Goal: Task Accomplishment & Management: Manage account settings

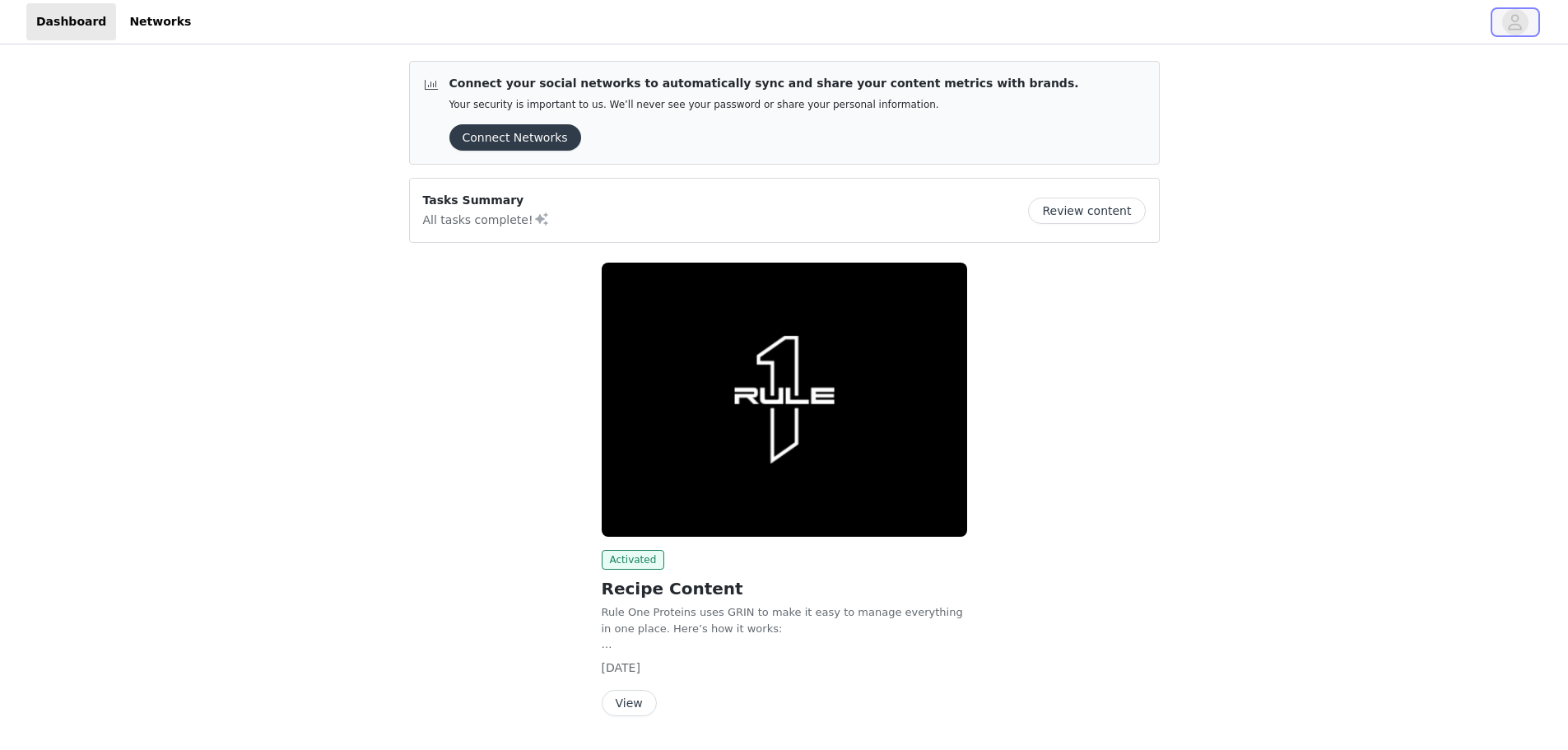
click at [1514, 25] on icon "avatar" at bounding box center [1515, 22] width 16 height 26
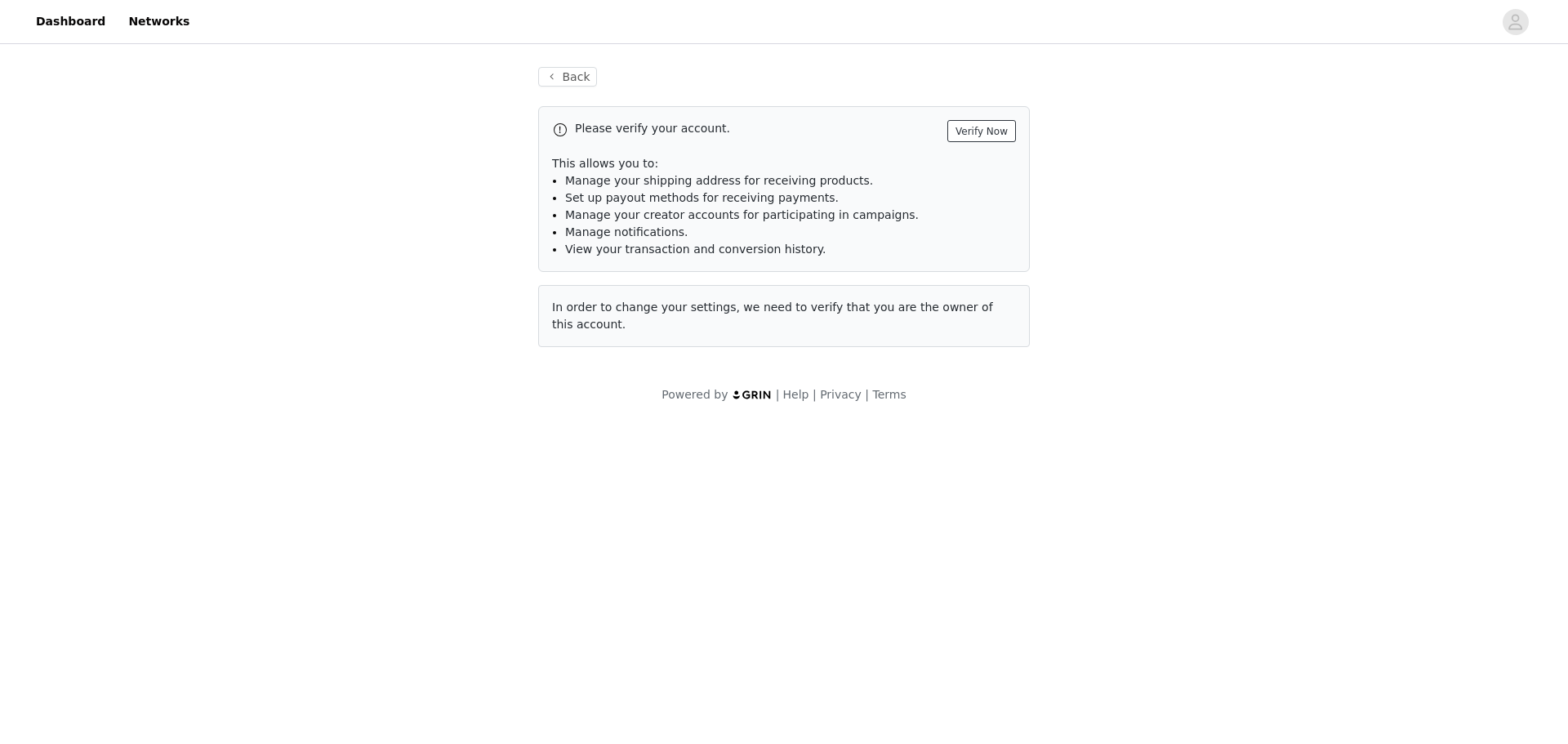
click at [992, 131] on button "Verify Now" at bounding box center [981, 131] width 68 height 22
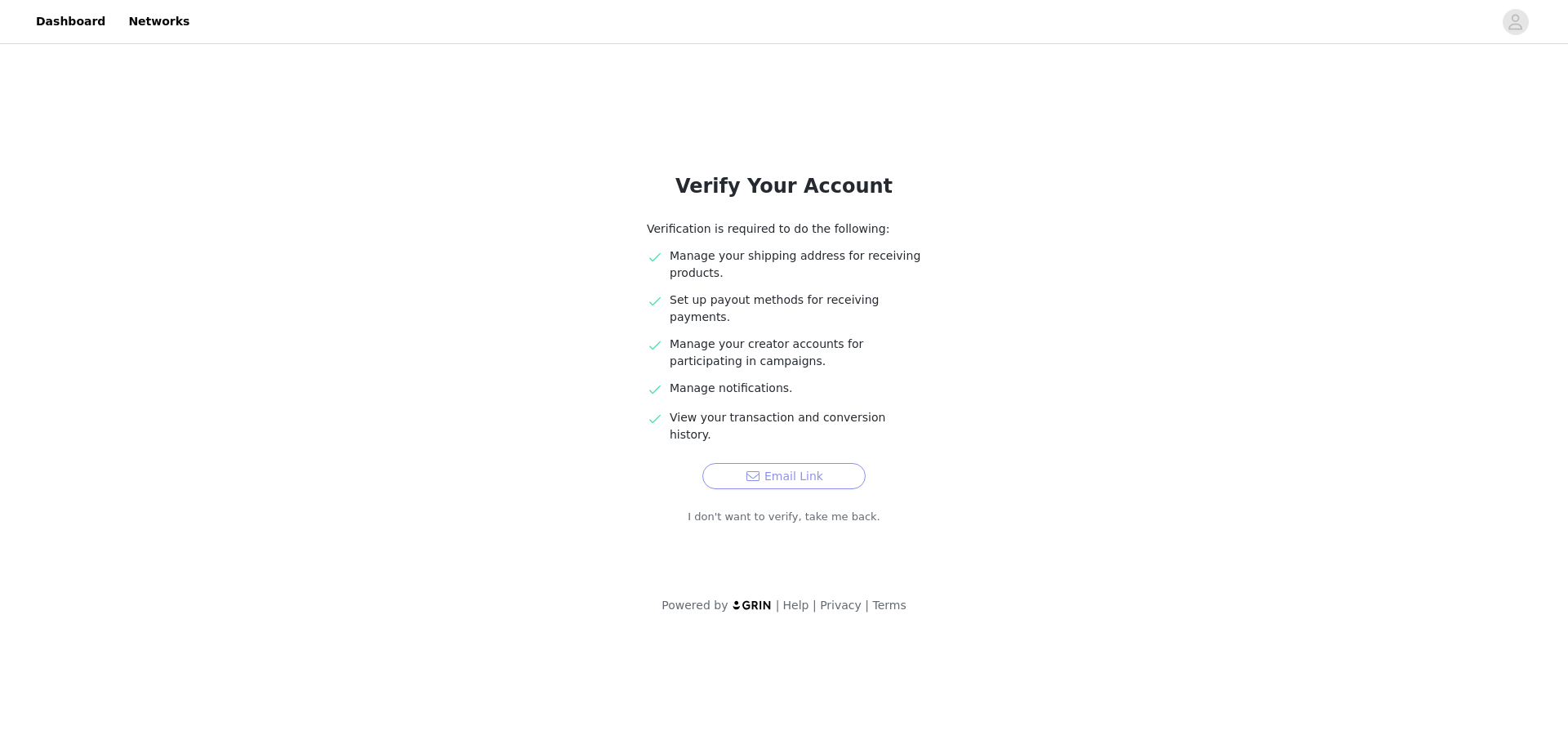
click at [806, 463] on button "Email Link" at bounding box center [783, 476] width 164 height 26
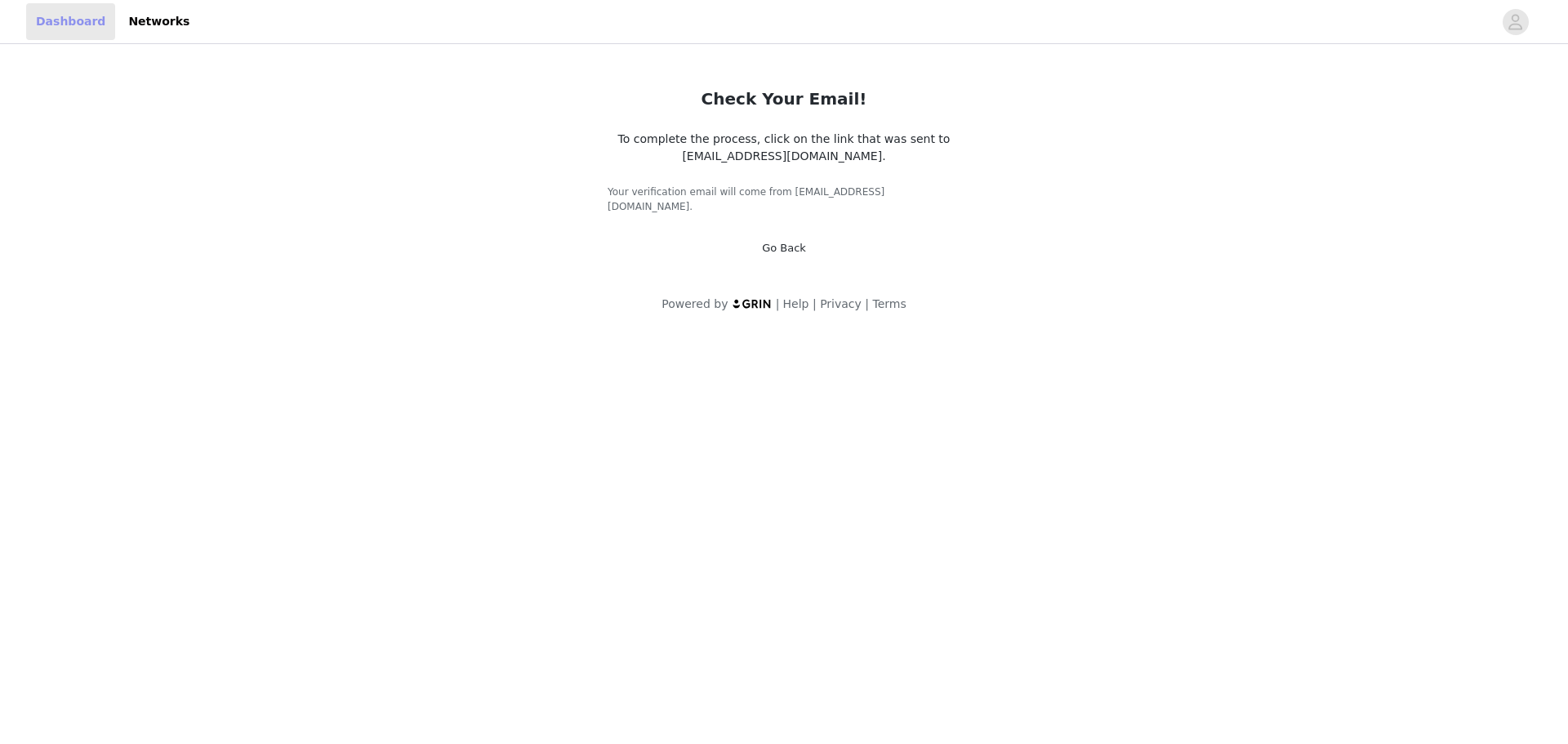
drag, startPoint x: 59, startPoint y: 22, endPoint x: 95, endPoint y: 2, distance: 41.2
click at [59, 22] on link "Dashboard" at bounding box center [70, 22] width 89 height 36
